Goal: Task Accomplishment & Management: Manage account settings

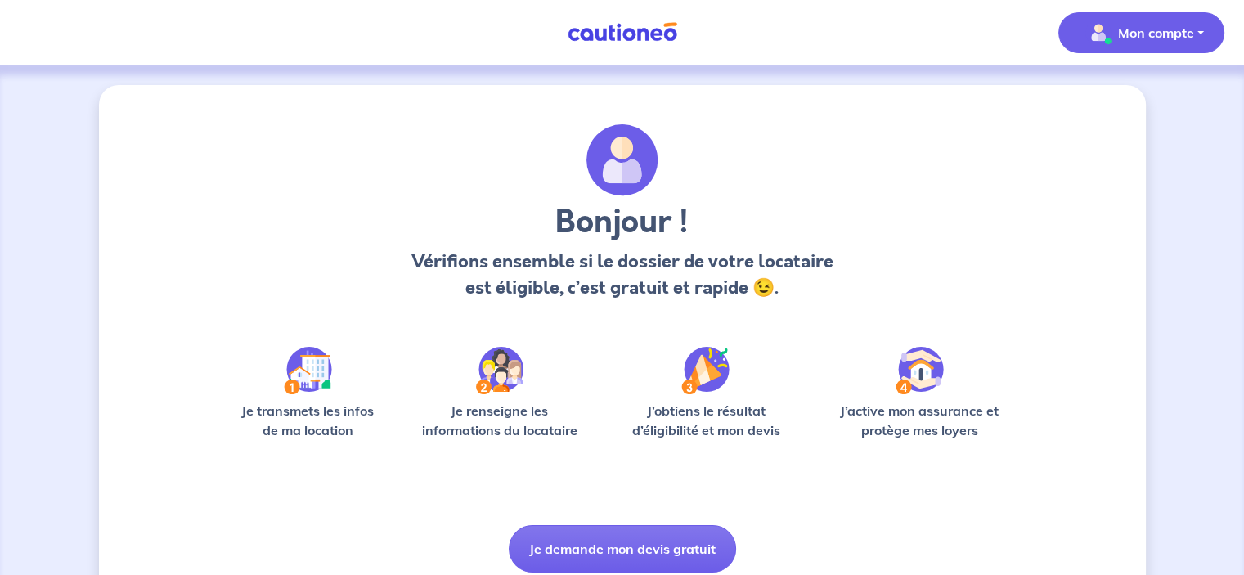
click at [1122, 38] on p "Mon compte" at bounding box center [1156, 33] width 76 height 20
click at [1121, 90] on link "Mes informations" at bounding box center [1125, 101] width 132 height 26
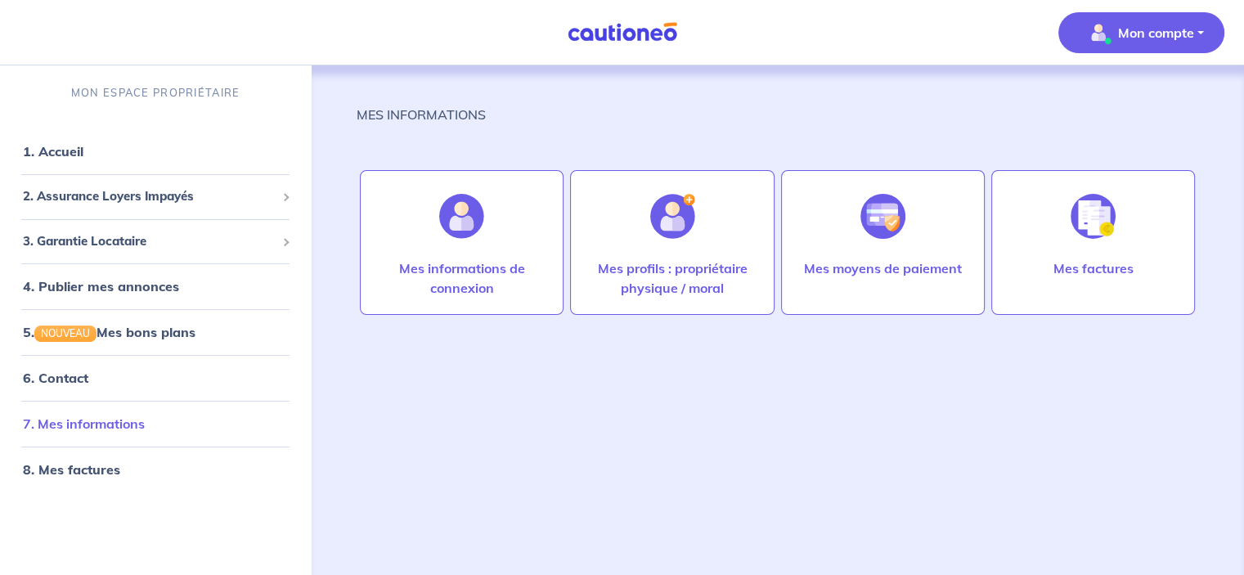
scroll to position [7, 0]
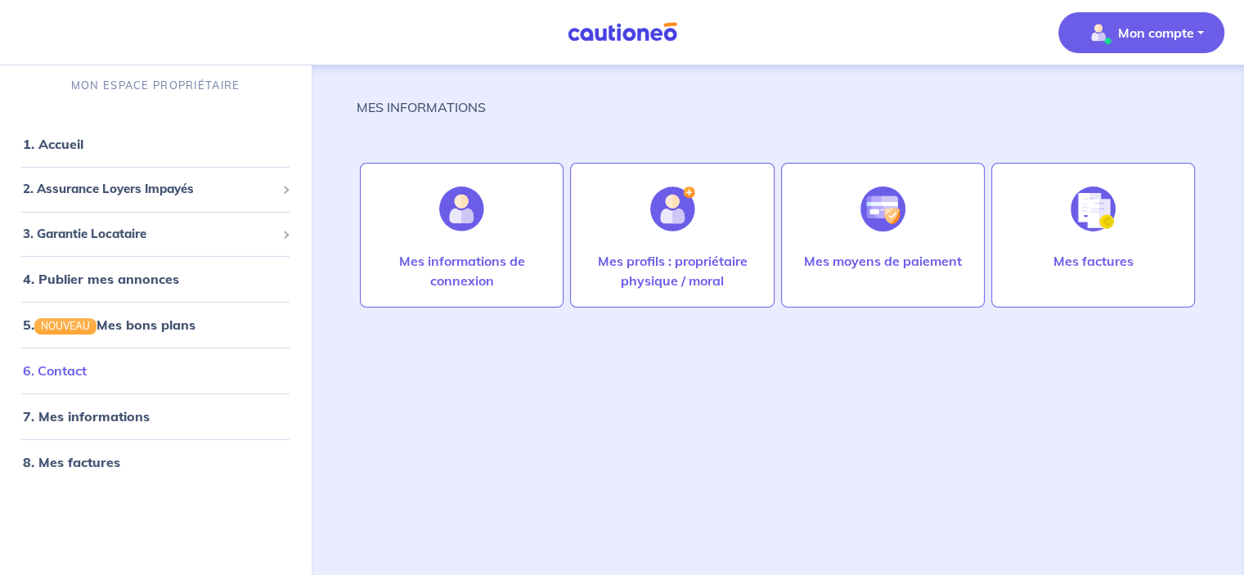
click at [87, 376] on link "6. Contact" at bounding box center [55, 370] width 64 height 16
click at [183, 333] on link "5. NOUVEAU Mes bons plans" at bounding box center [108, 324] width 170 height 16
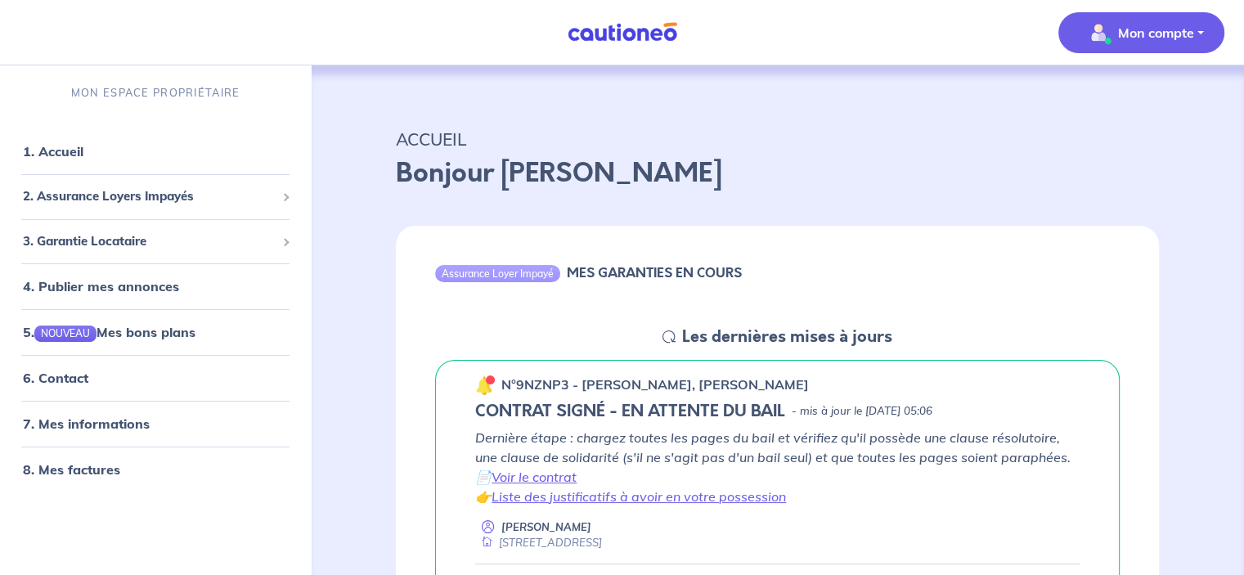
click at [1120, 41] on p "Mon compte" at bounding box center [1156, 33] width 76 height 20
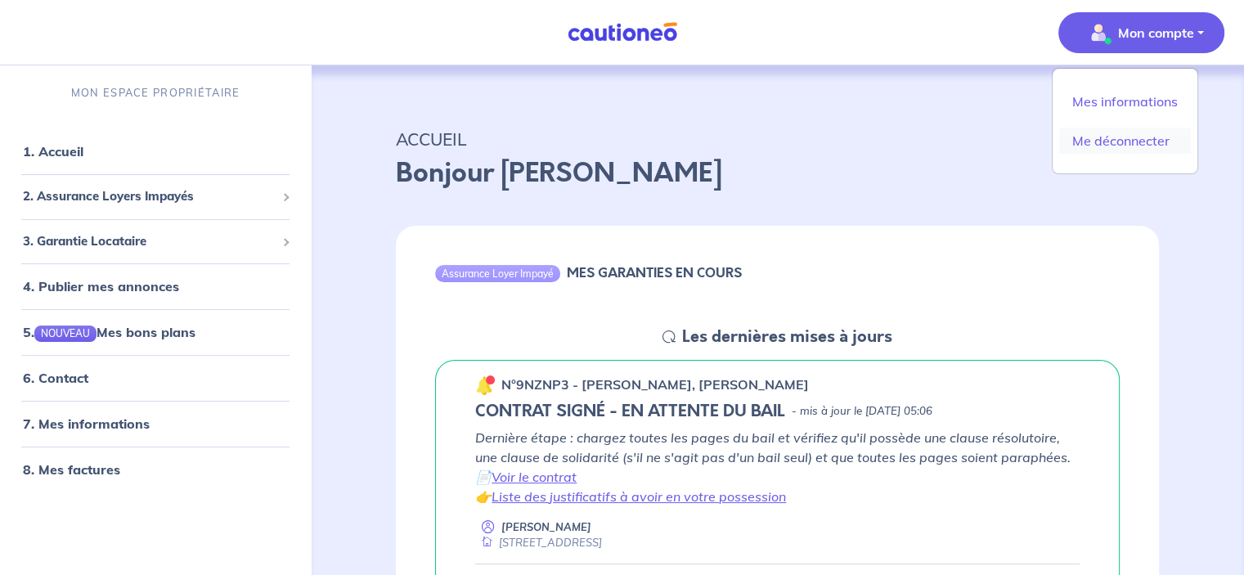
click at [1114, 138] on link "Me déconnecter" at bounding box center [1125, 141] width 132 height 26
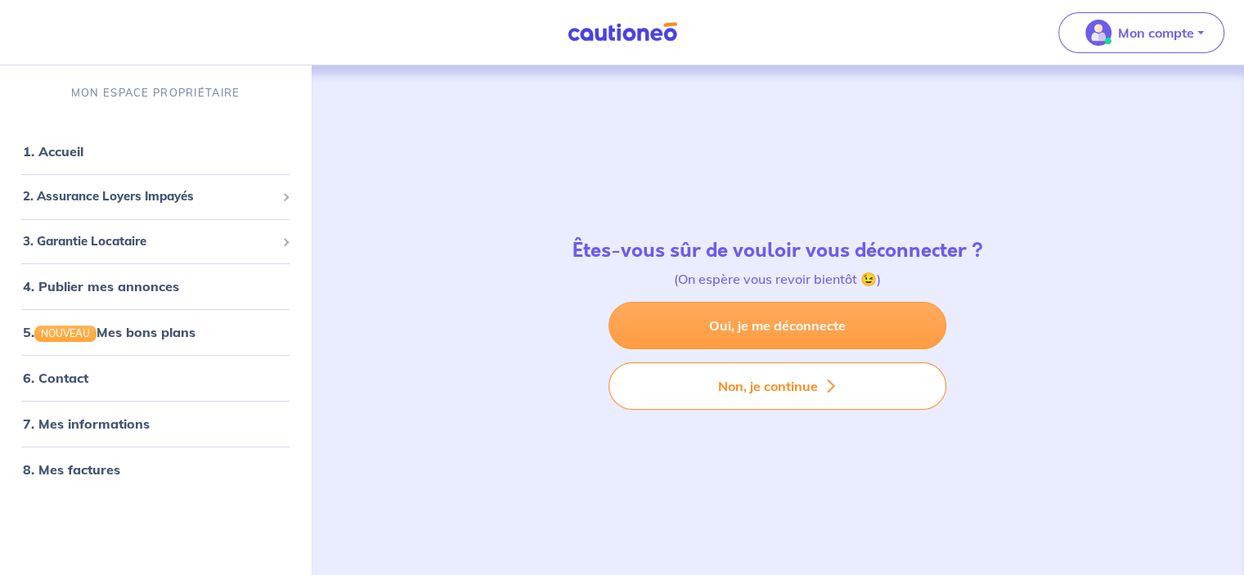
click at [765, 326] on link "Oui, je me déconnecte" at bounding box center [777, 325] width 338 height 47
